Goal: Check status: Check status

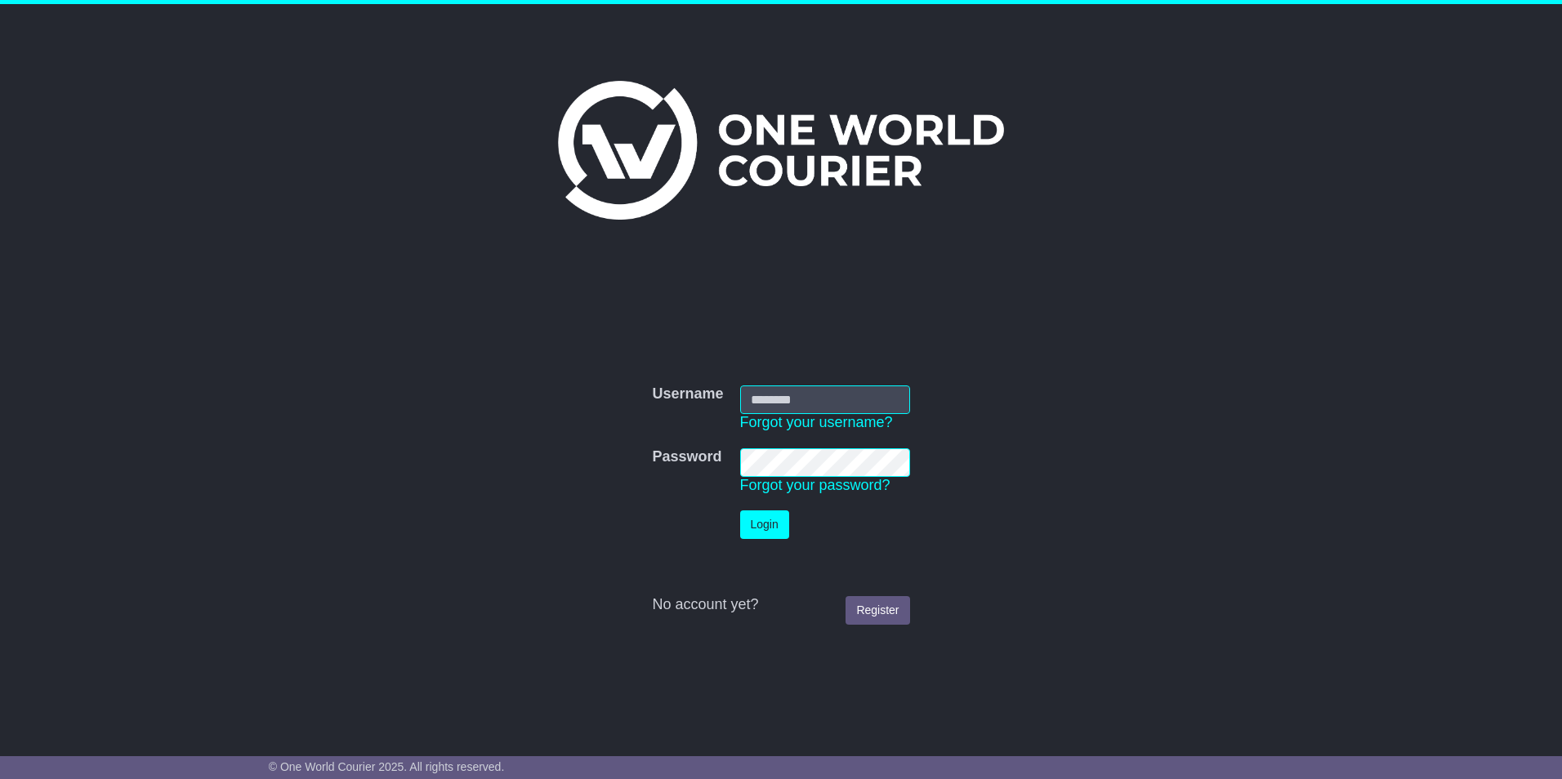
type input "**********"
click at [771, 521] on button "Login" at bounding box center [764, 524] width 49 height 29
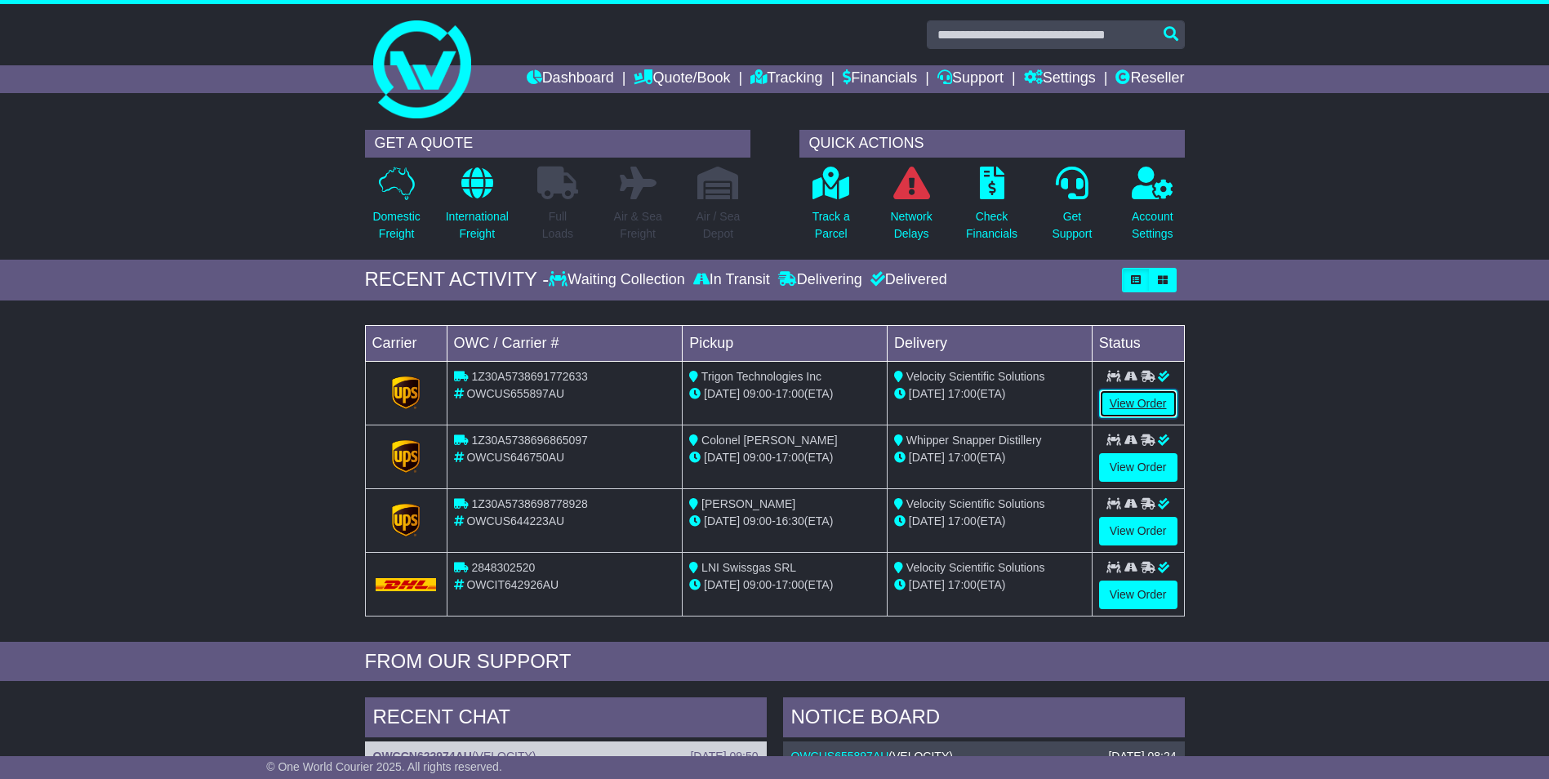
click at [1123, 403] on link "View Order" at bounding box center [1138, 404] width 78 height 29
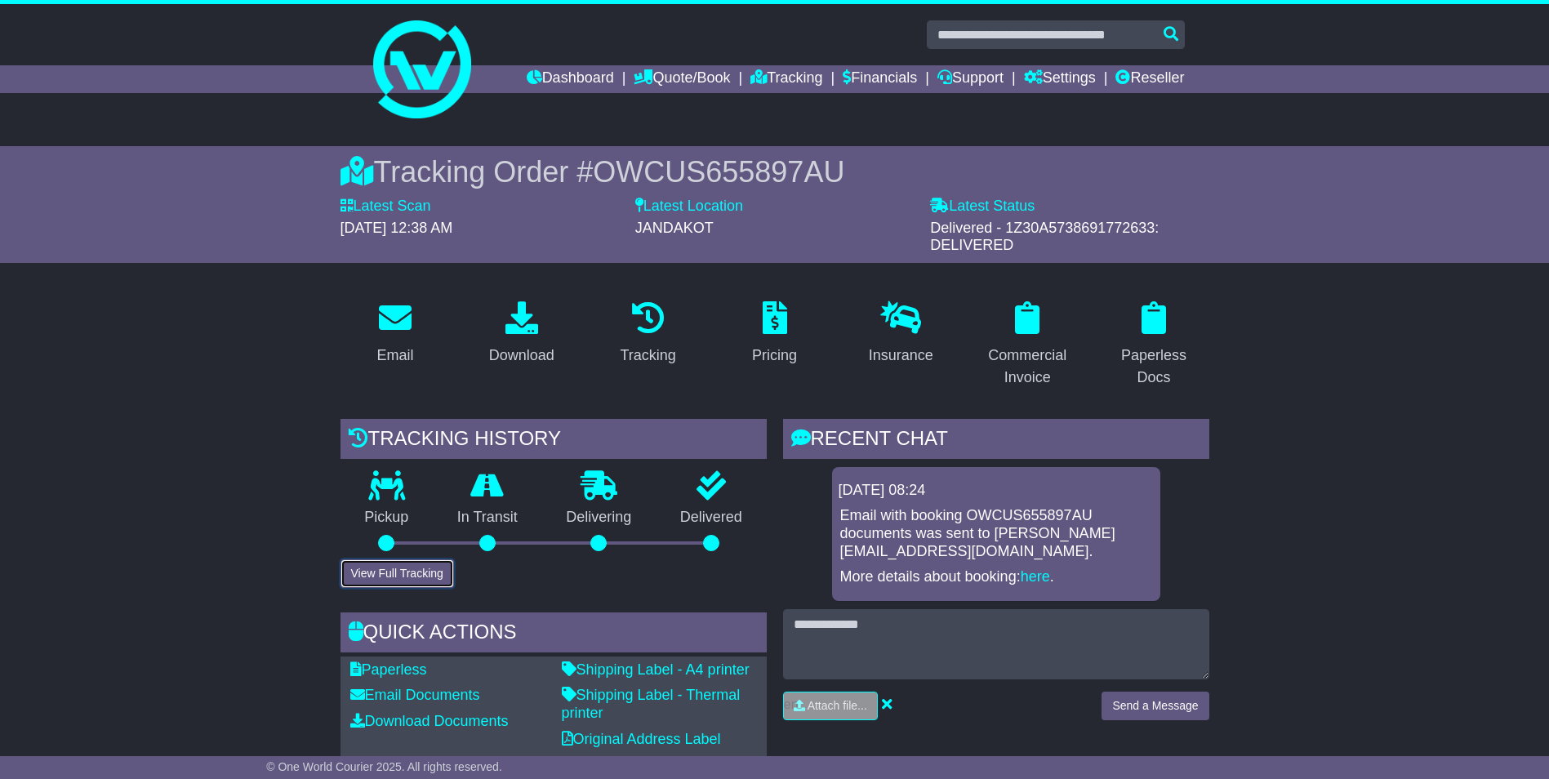
click at [435, 570] on button "View Full Tracking" at bounding box center [398, 573] width 114 height 29
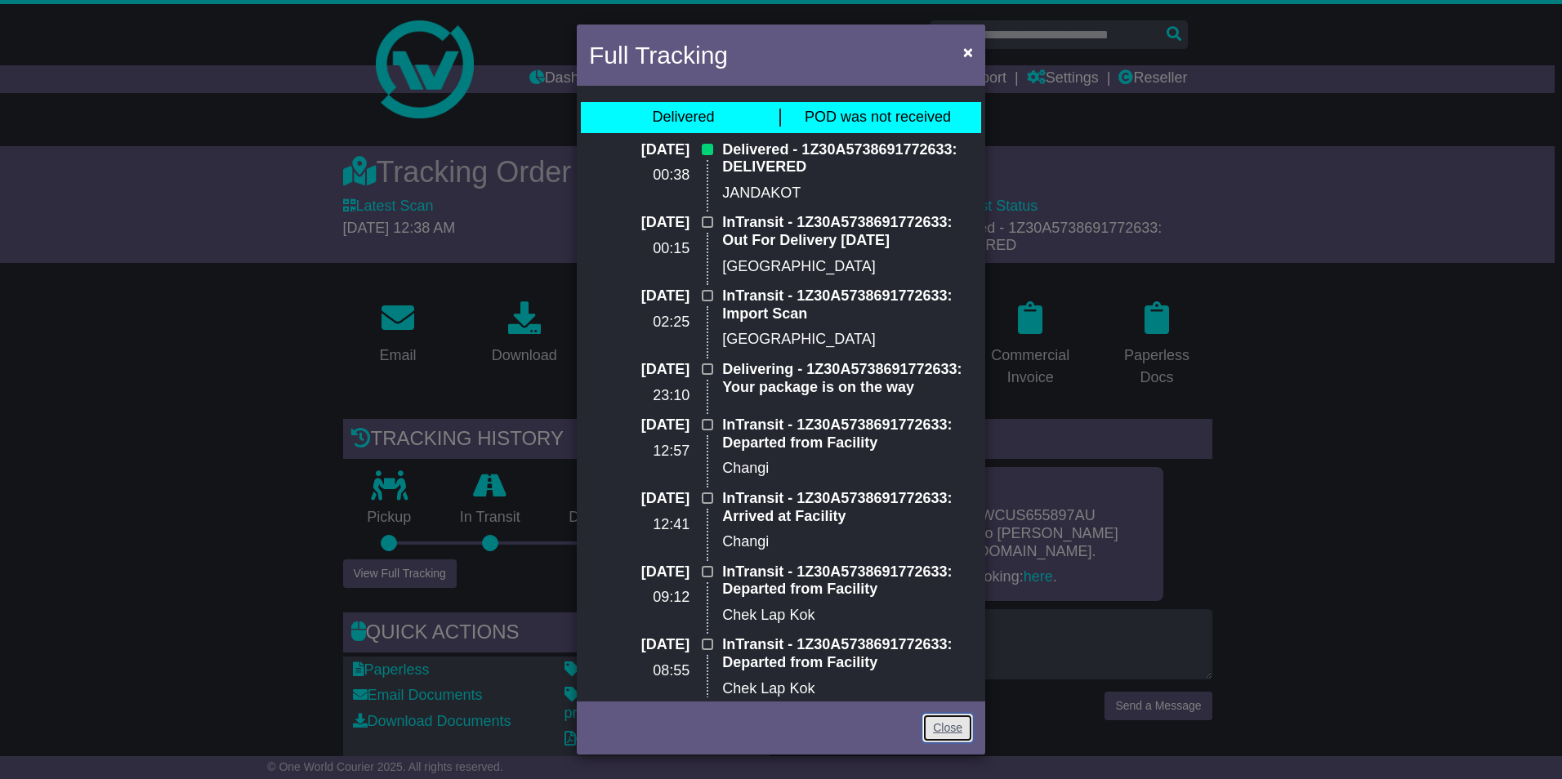
click at [947, 732] on link "Close" at bounding box center [947, 728] width 51 height 29
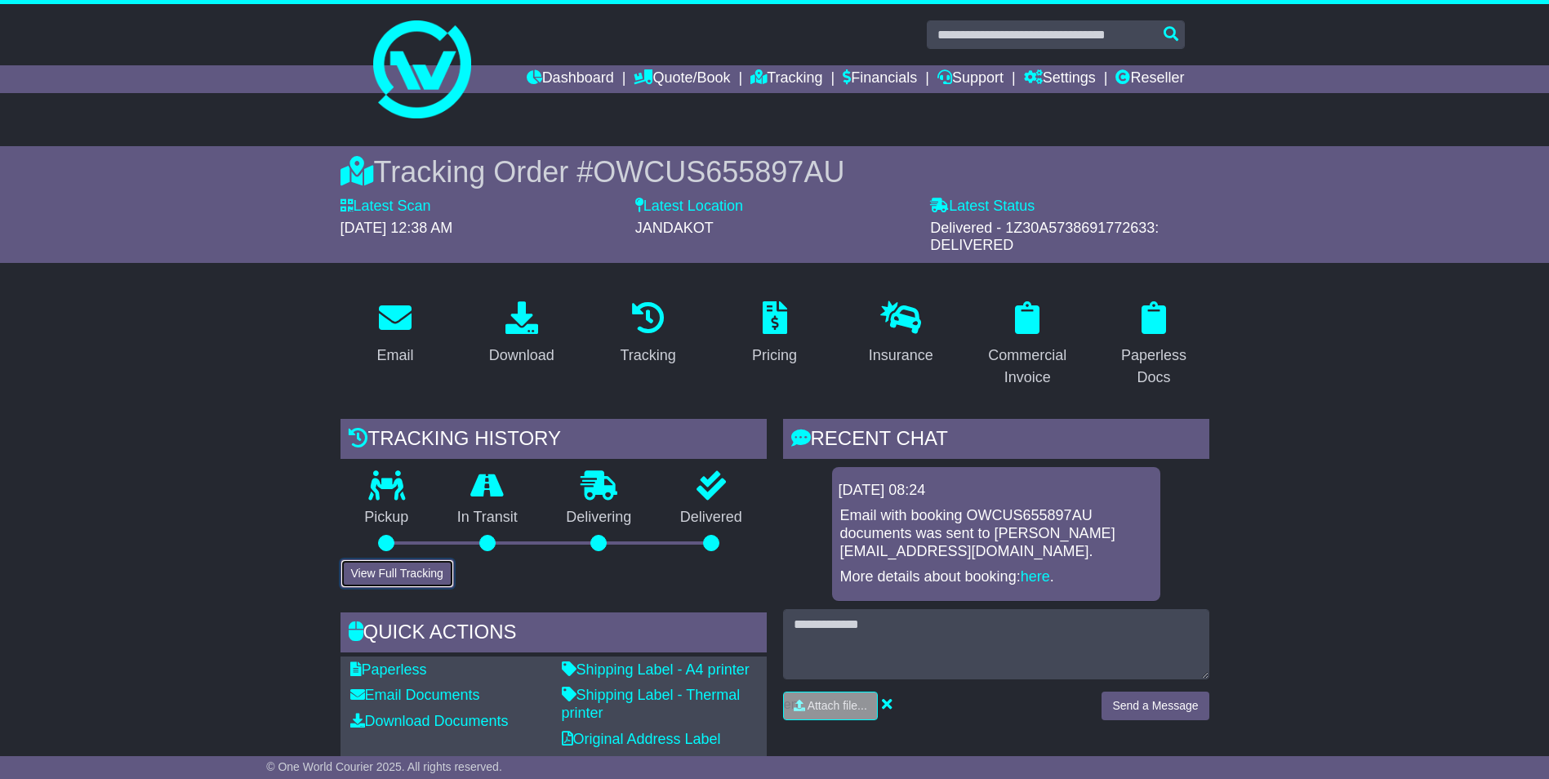
click at [384, 577] on button "View Full Tracking" at bounding box center [398, 573] width 114 height 29
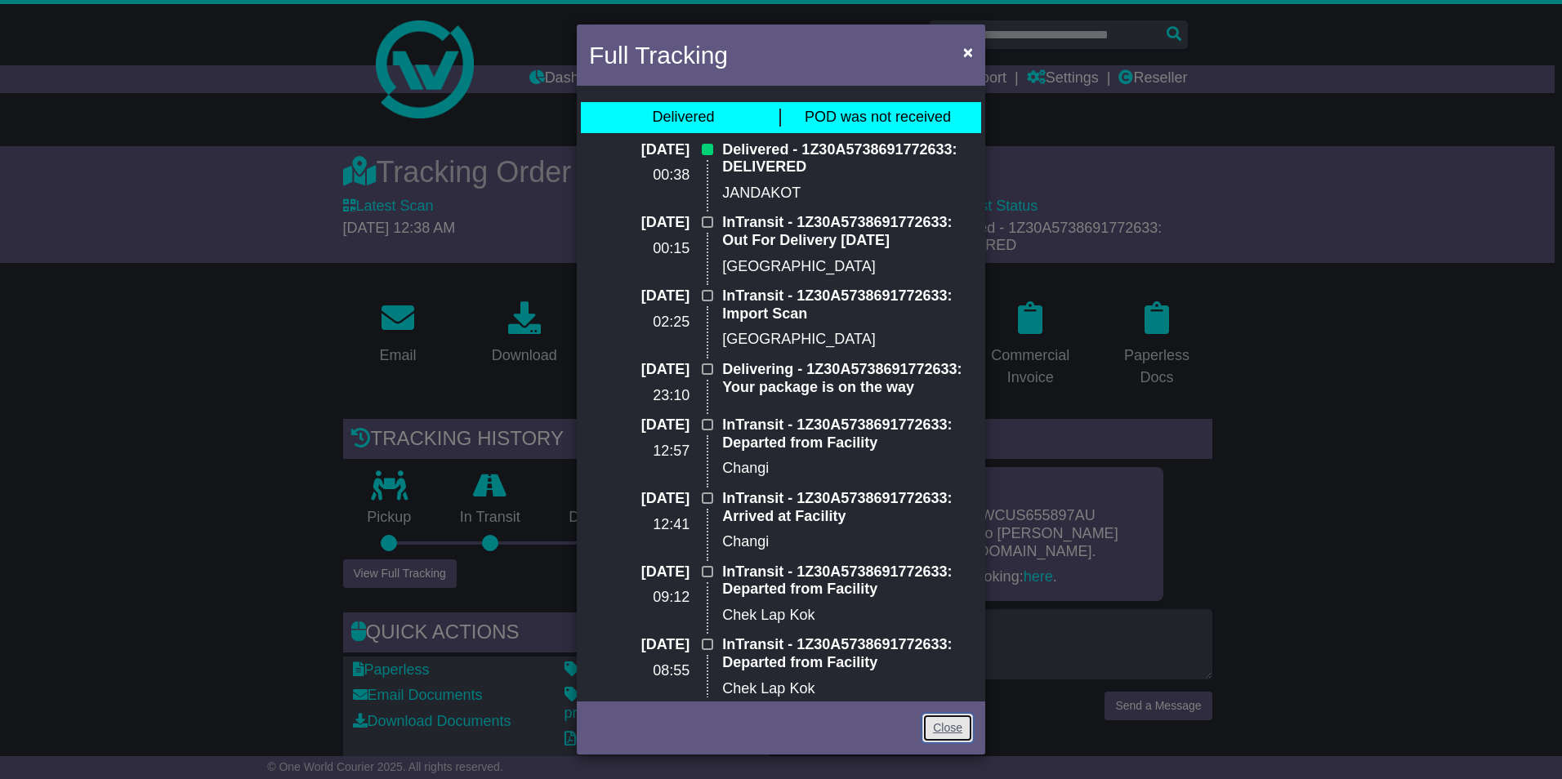
click at [947, 732] on link "Close" at bounding box center [947, 728] width 51 height 29
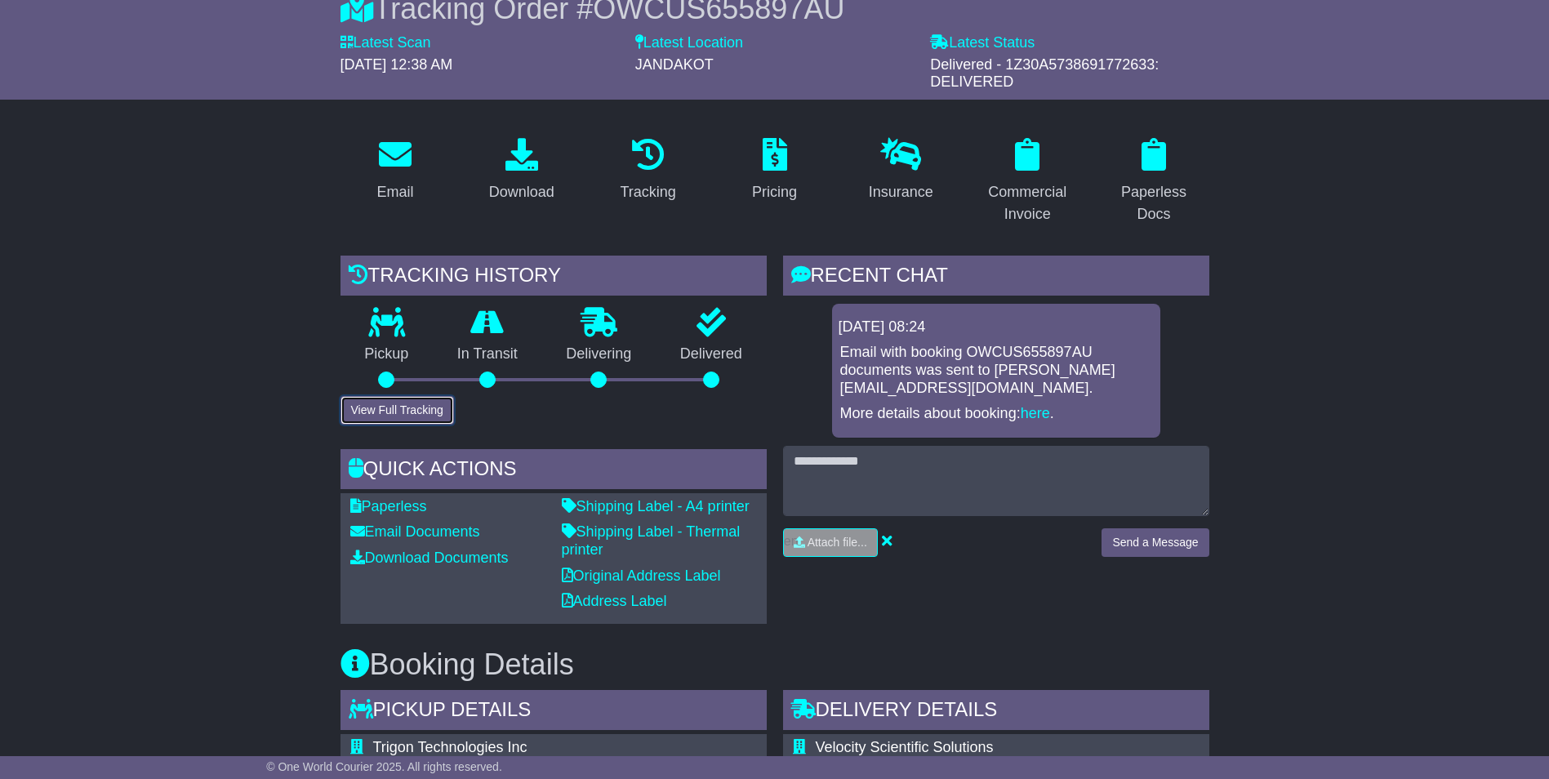
scroll to position [82, 0]
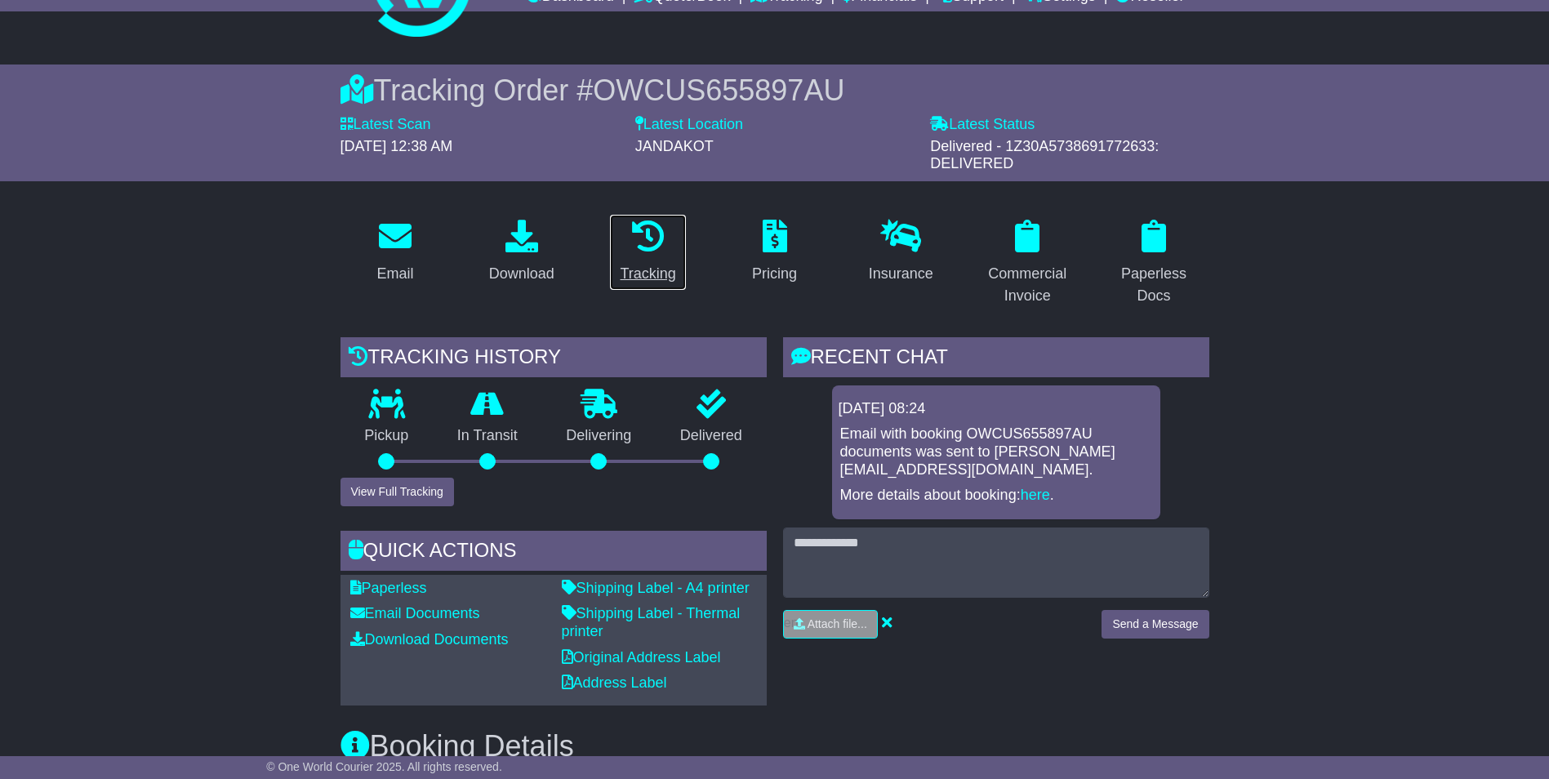
click at [633, 275] on div "Tracking" at bounding box center [648, 274] width 56 height 22
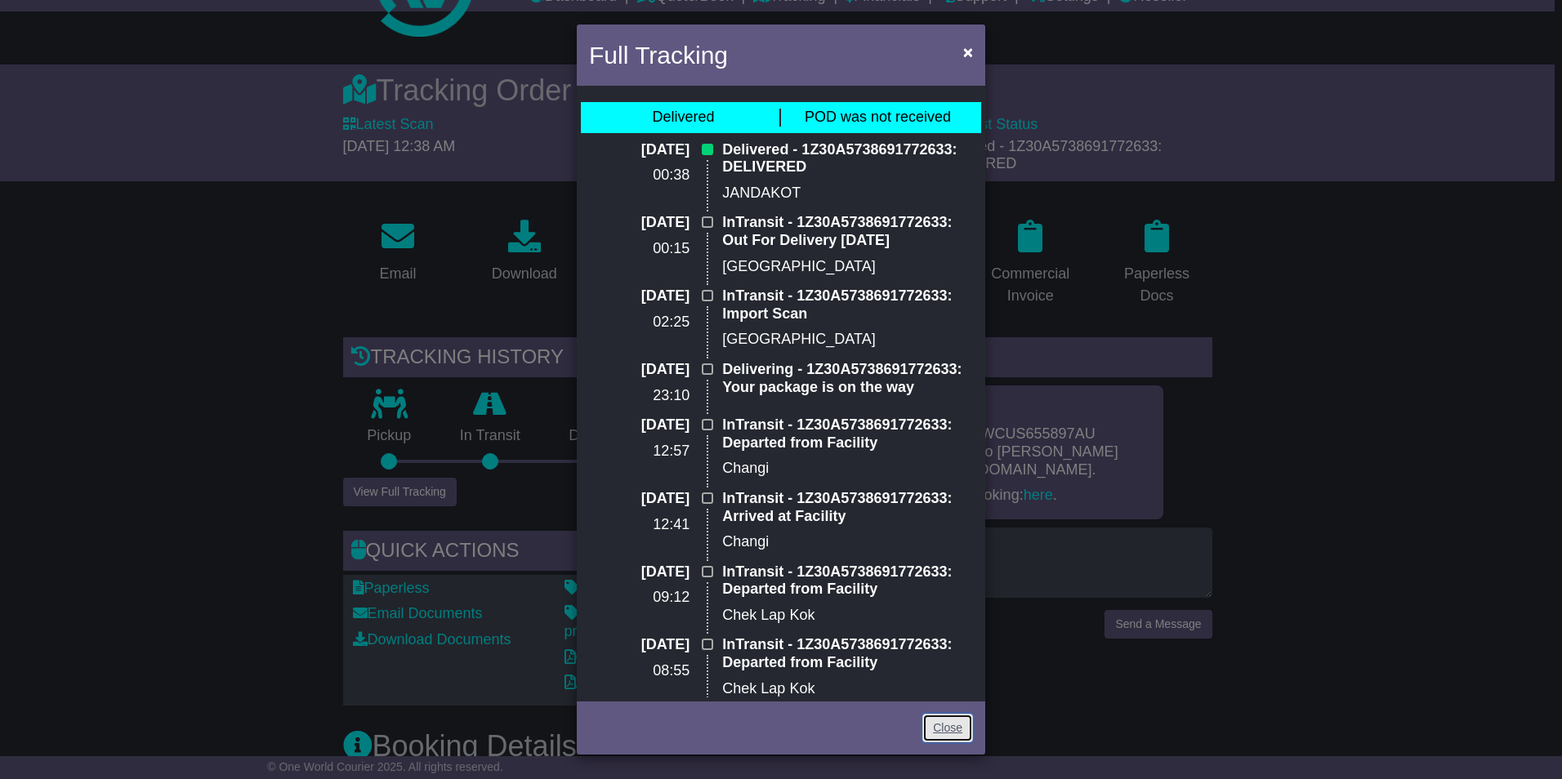
click at [940, 724] on link "Close" at bounding box center [947, 728] width 51 height 29
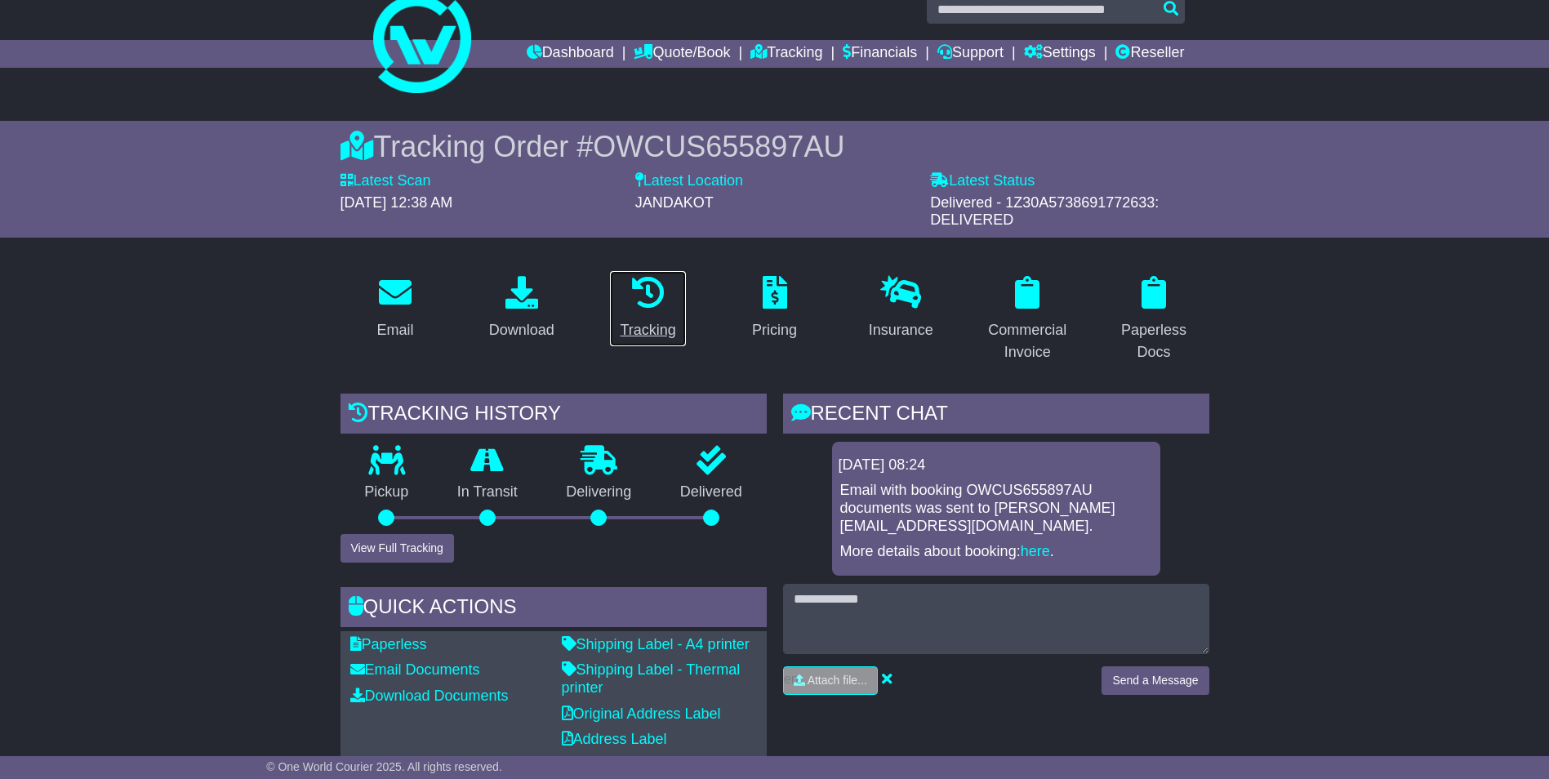
scroll to position [0, 0]
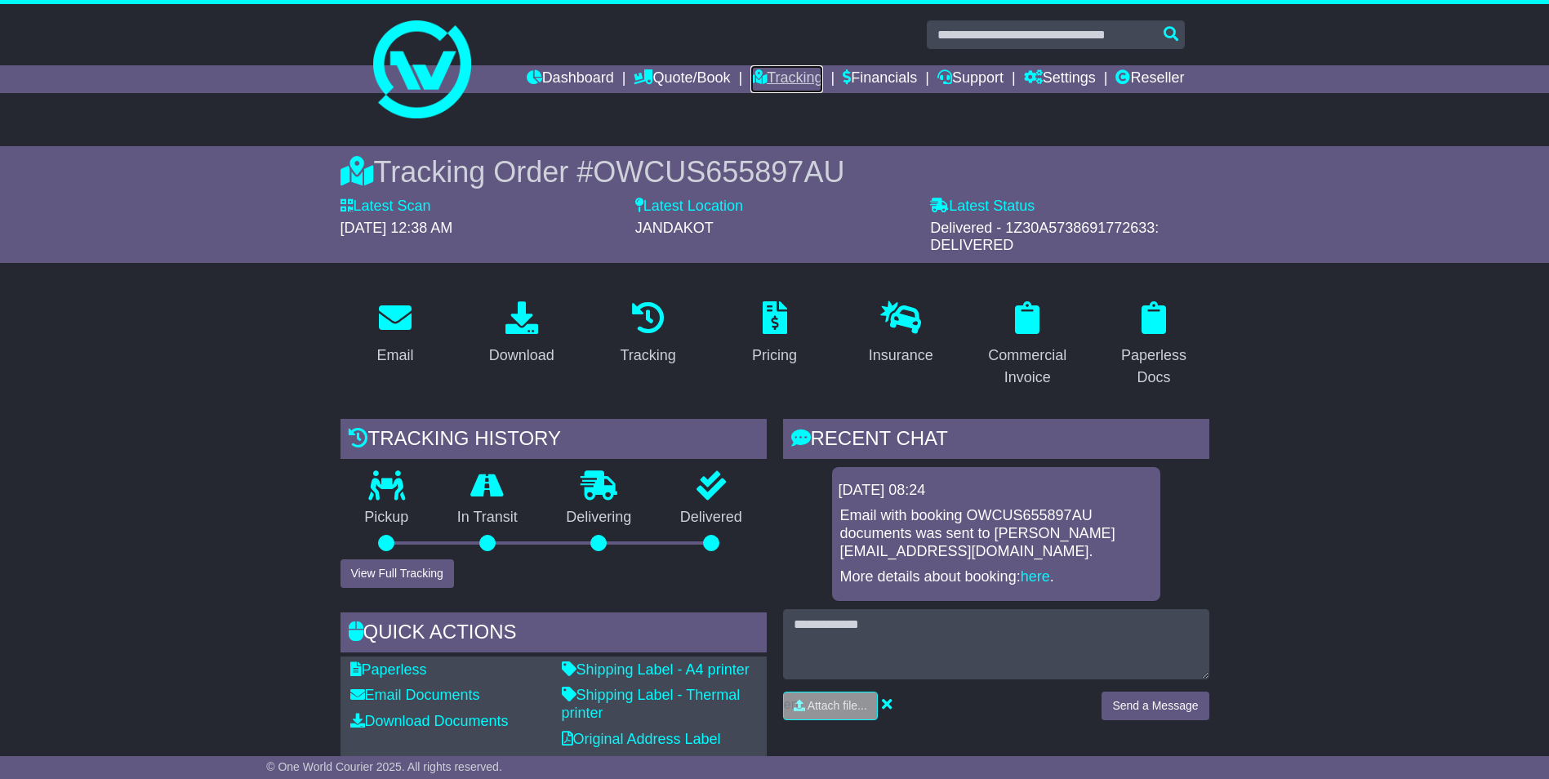
click at [769, 79] on link "Tracking" at bounding box center [787, 79] width 72 height 28
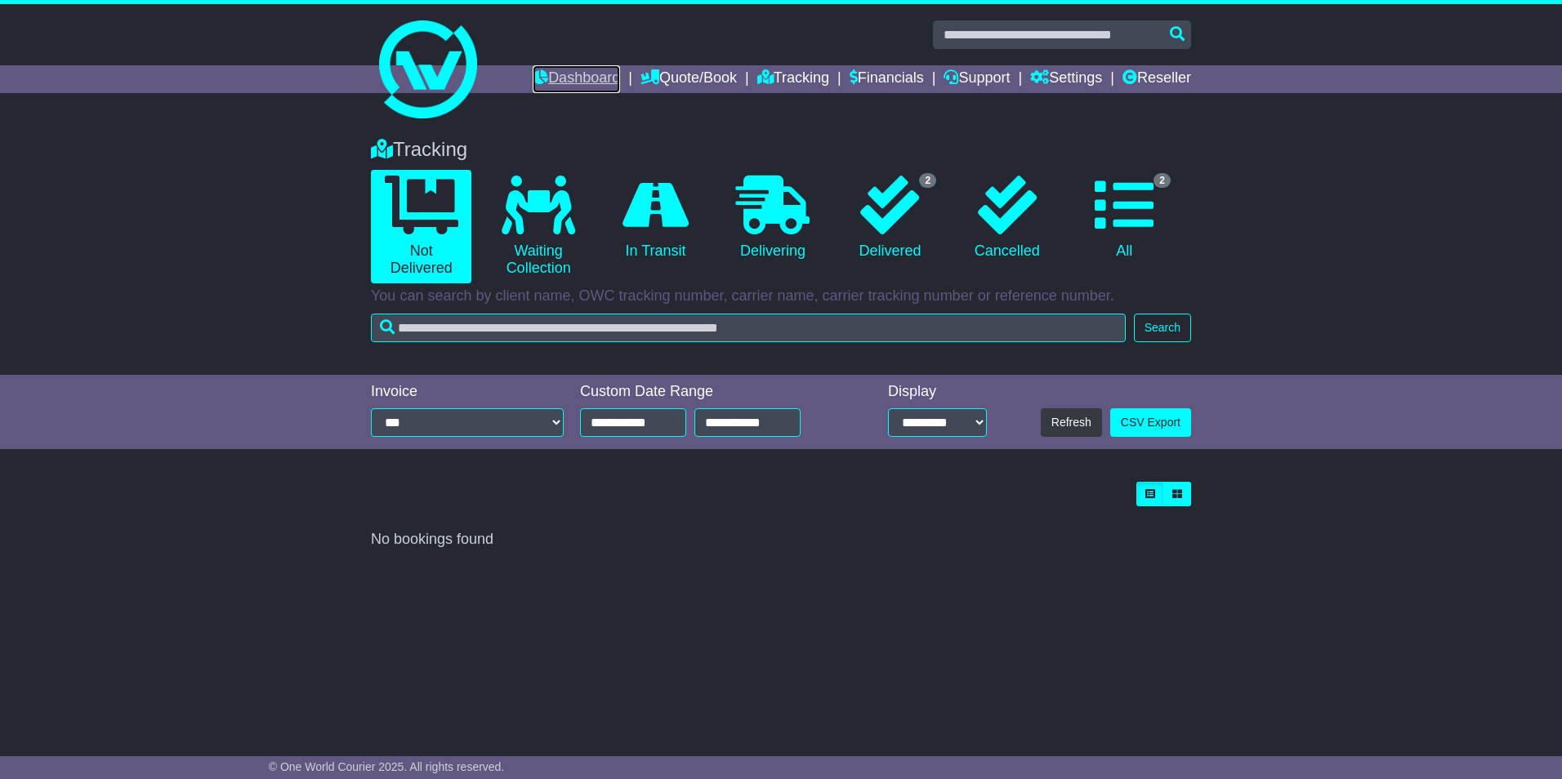
click at [577, 78] on link "Dashboard" at bounding box center [576, 79] width 87 height 28
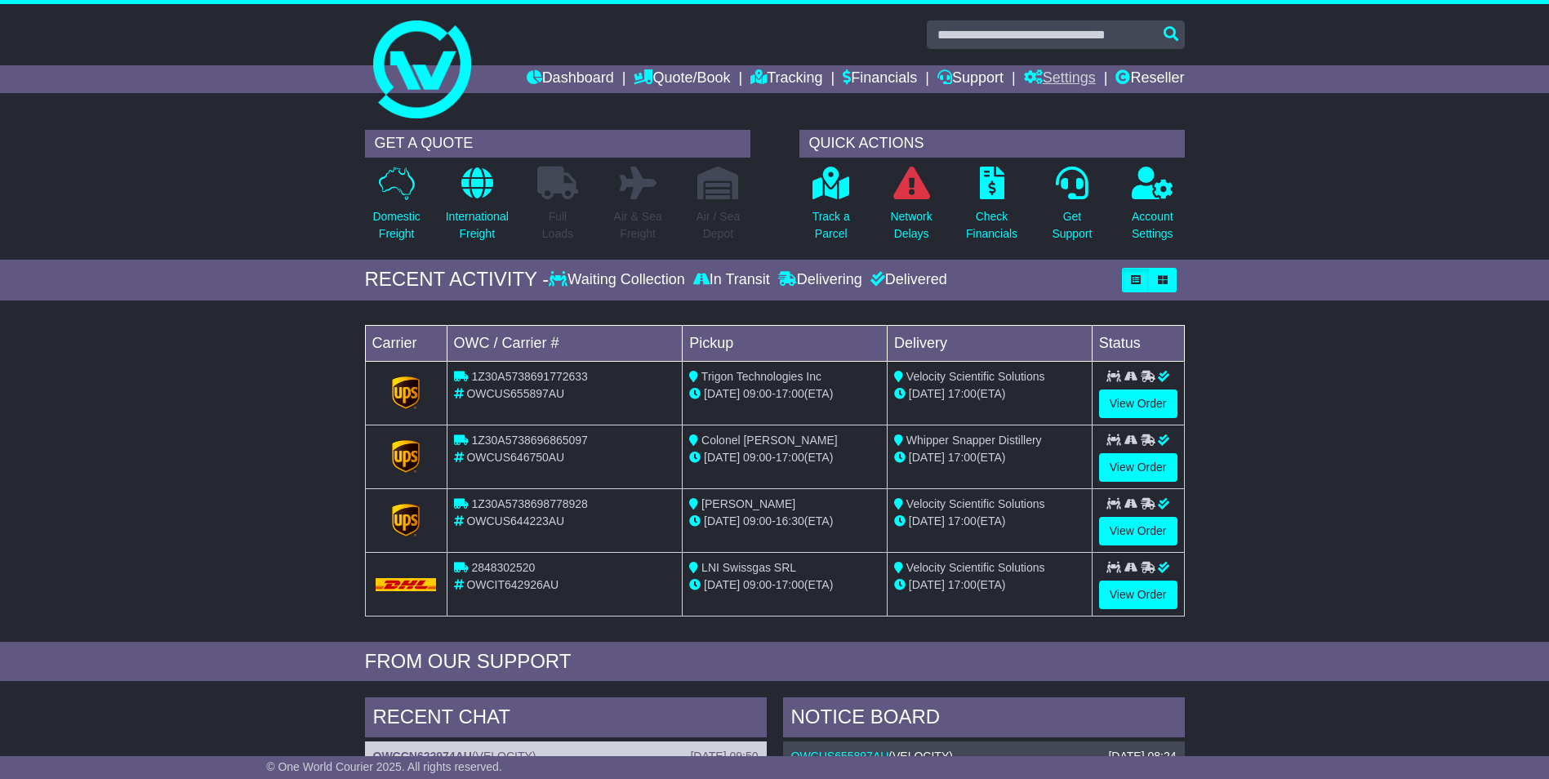
click at [1059, 80] on link "Settings" at bounding box center [1060, 79] width 72 height 28
click at [1056, 109] on link "Settings" at bounding box center [1089, 107] width 129 height 18
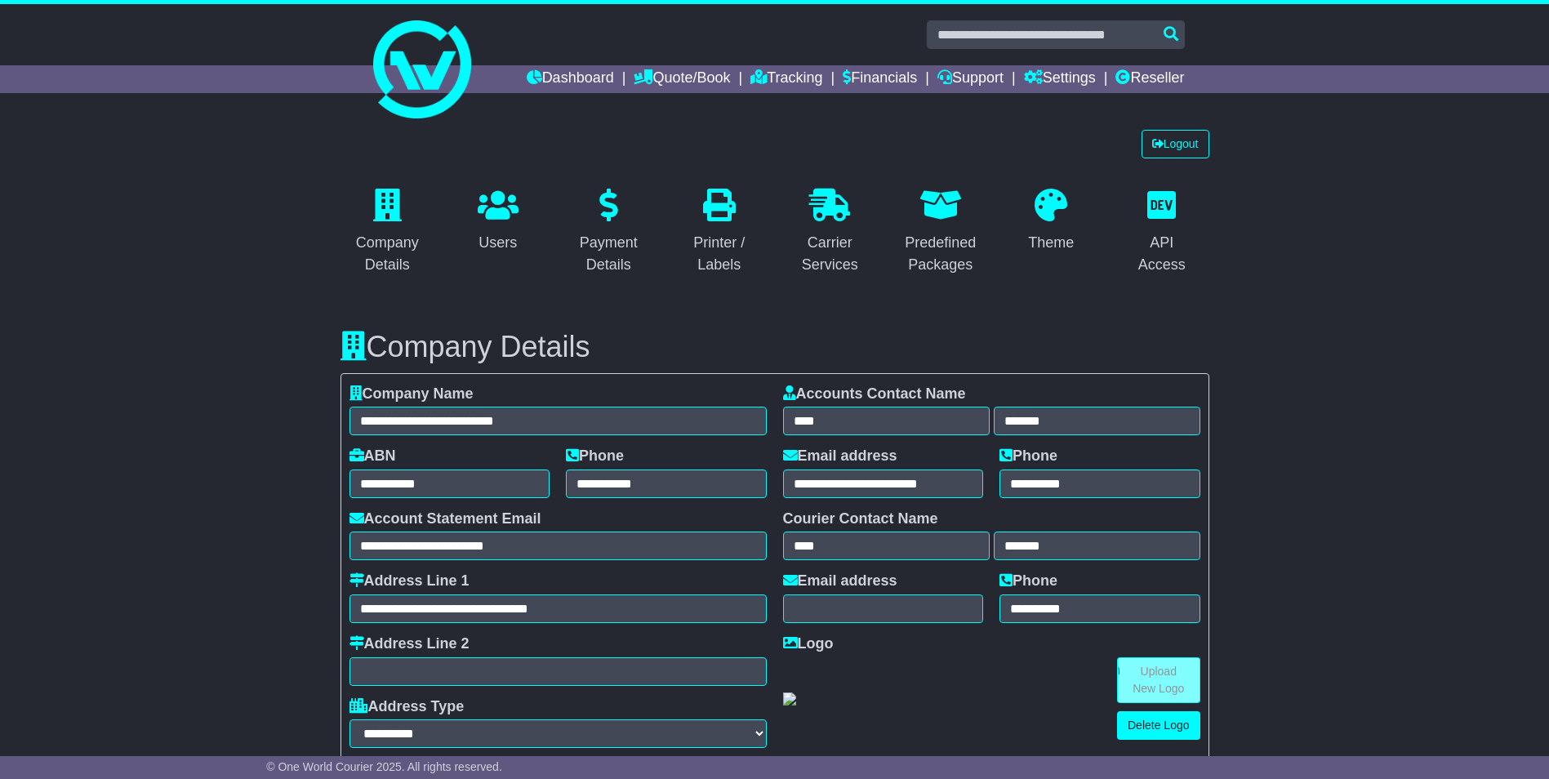
select select "**********"
select select "**"
click at [1169, 145] on link "Logout" at bounding box center [1176, 144] width 68 height 29
